Goal: Task Accomplishment & Management: Use online tool/utility

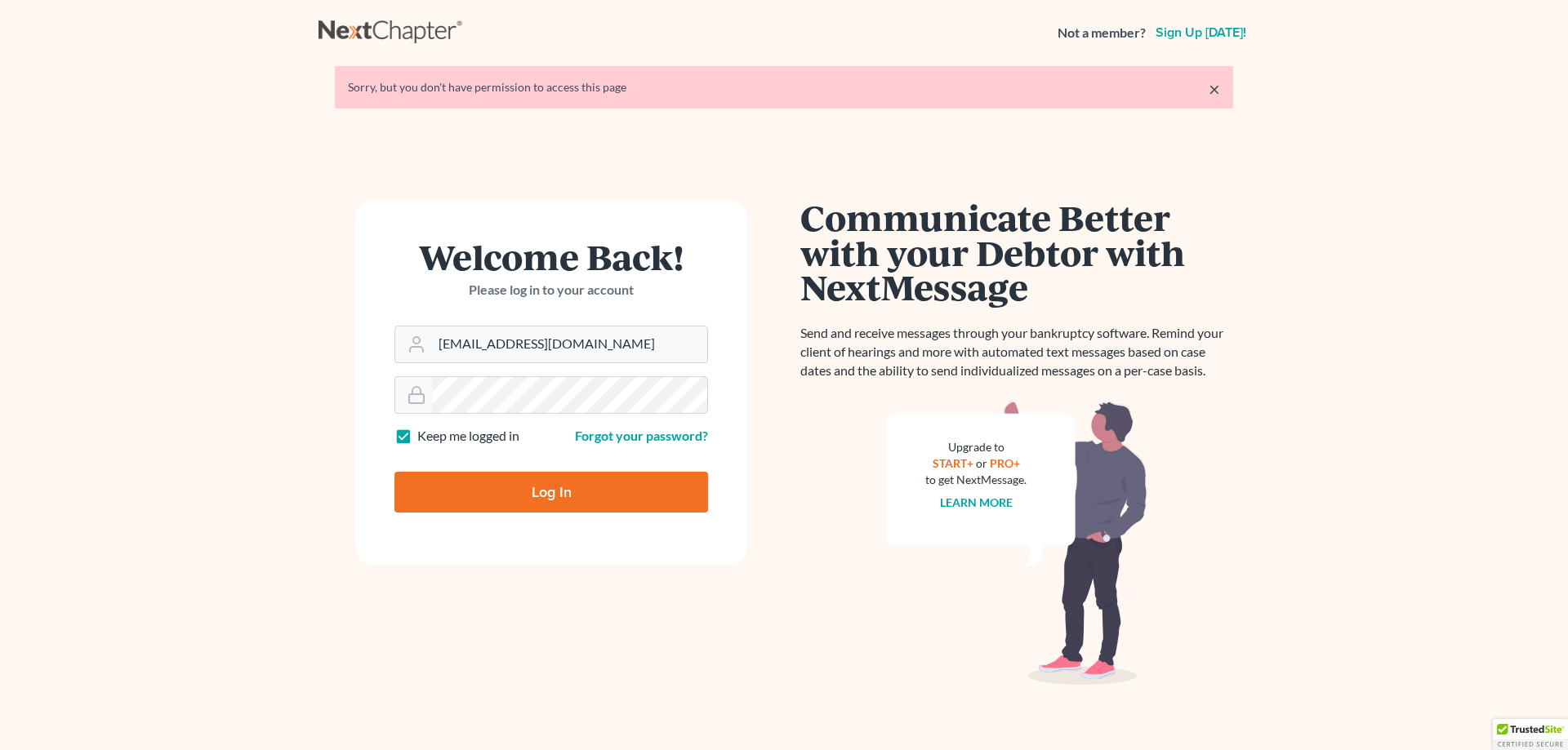
click at [469, 485] on input "Log In" at bounding box center [551, 492] width 314 height 41
type input "Thinking..."
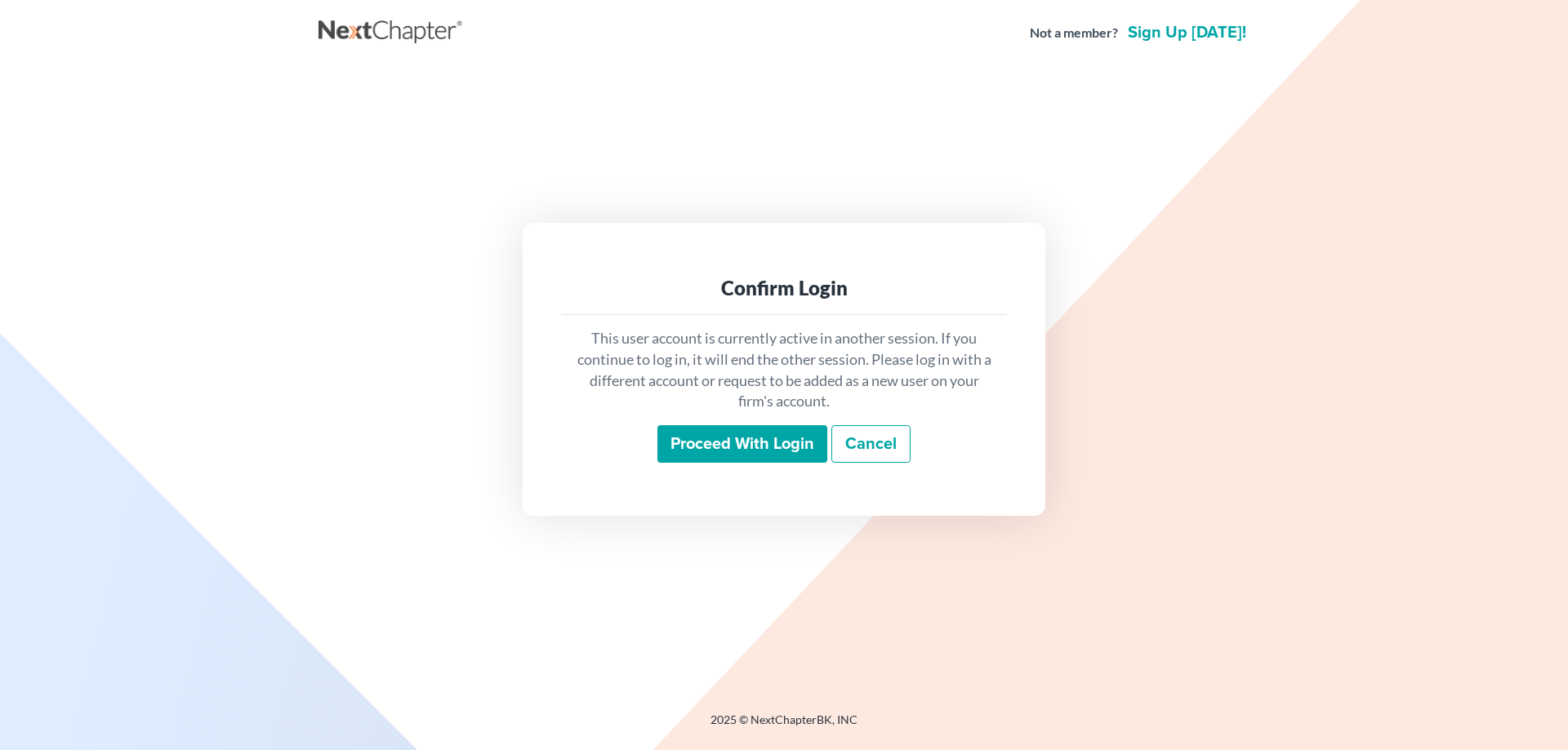
click at [682, 436] on input "Proceed with login" at bounding box center [742, 444] width 170 height 37
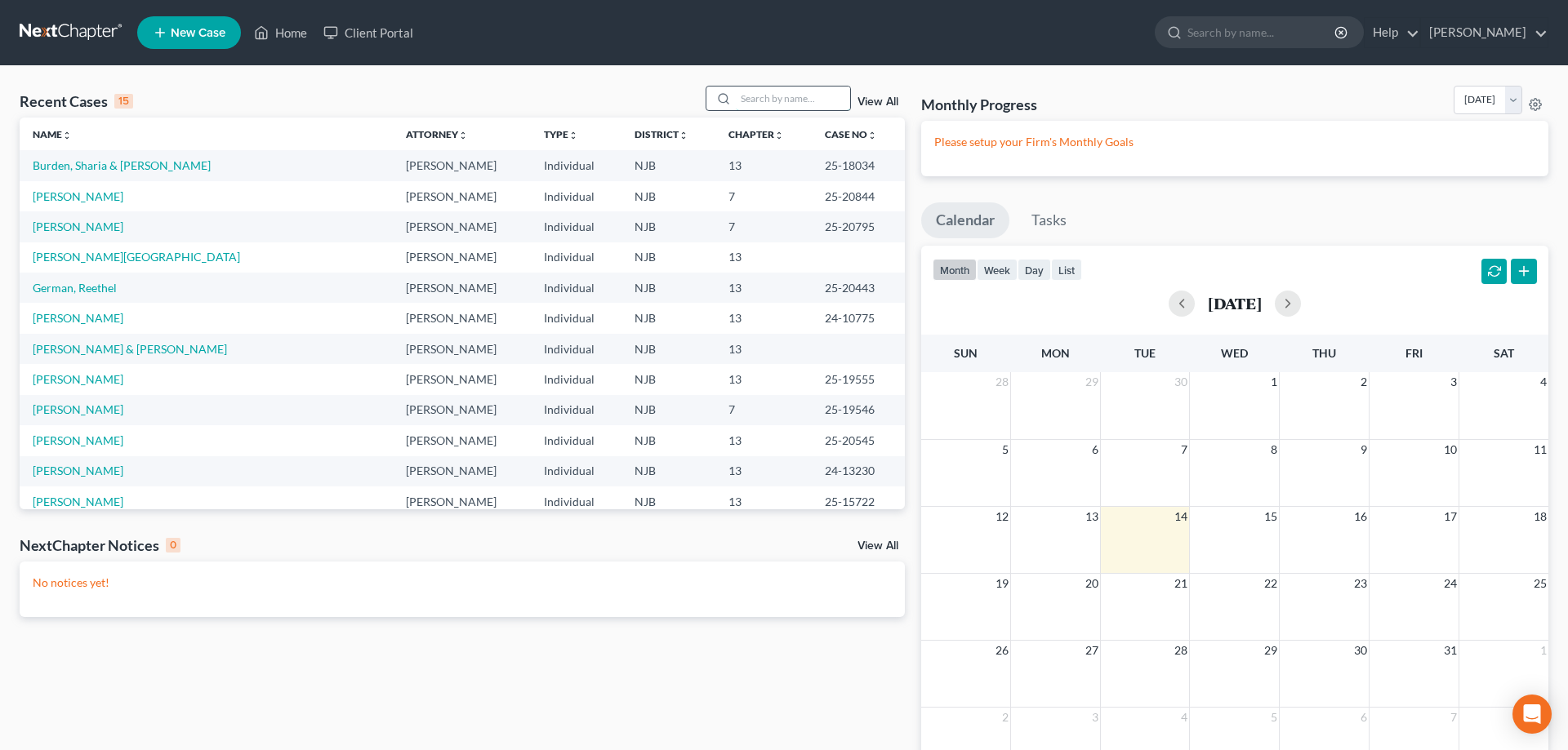
click at [744, 92] on input "search" at bounding box center [793, 98] width 114 height 23
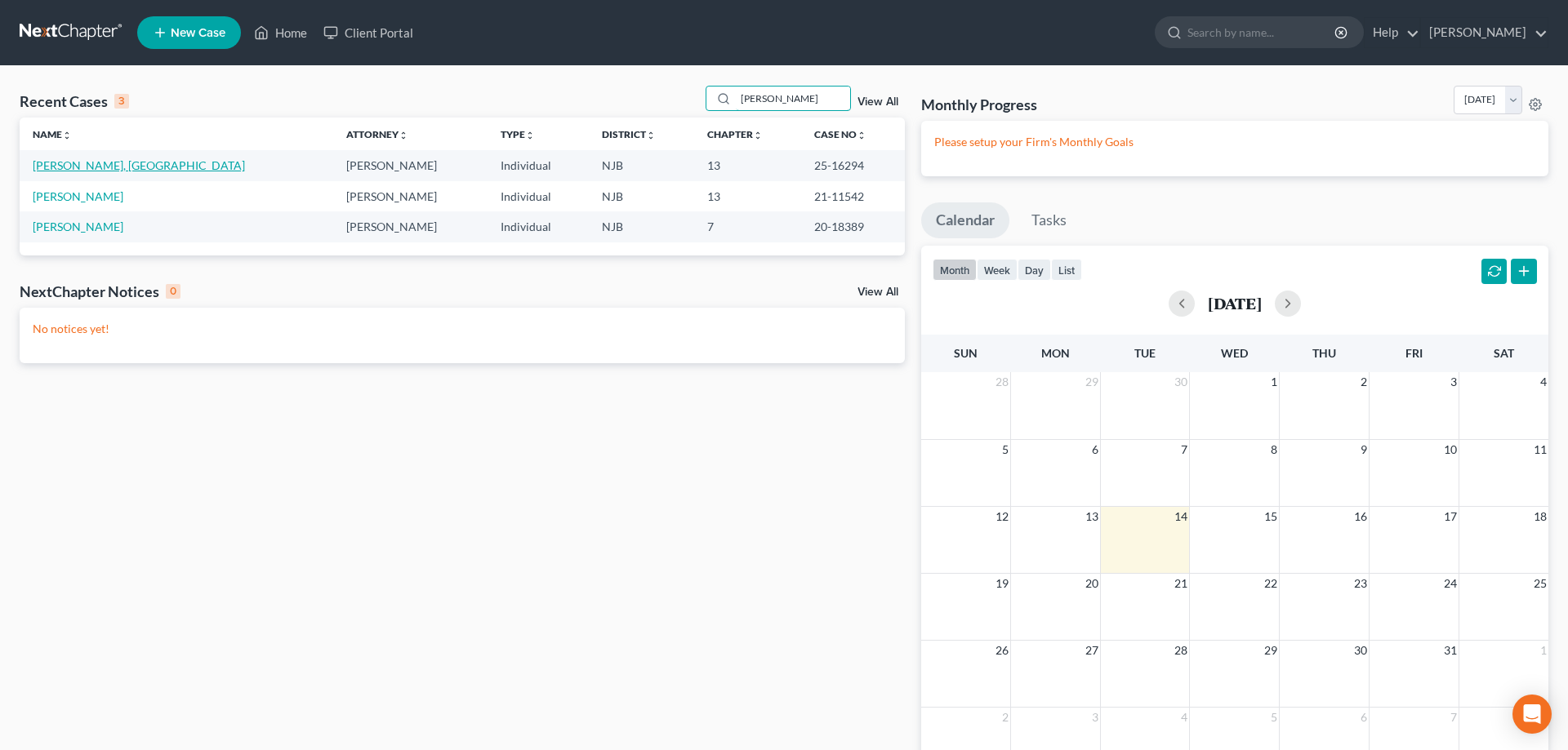
type input "willis"
click at [120, 167] on link "Jamison III, Williston" at bounding box center [139, 165] width 212 height 14
